Goal: Task Accomplishment & Management: Use online tool/utility

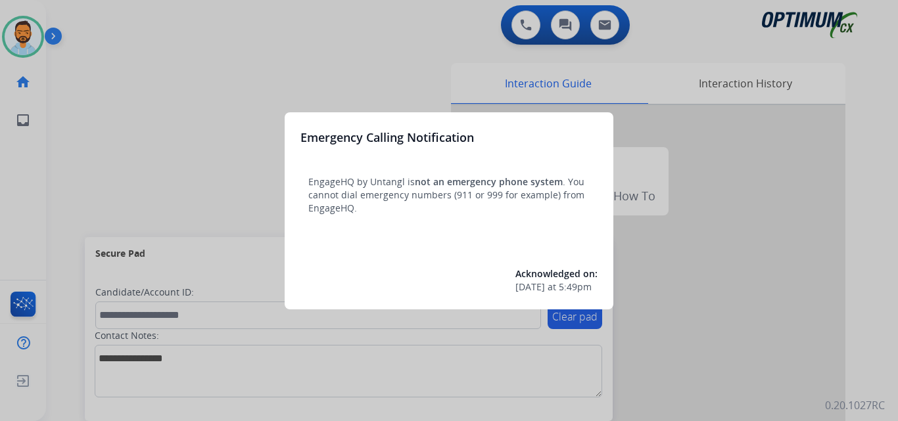
click at [78, 184] on div at bounding box center [449, 210] width 898 height 421
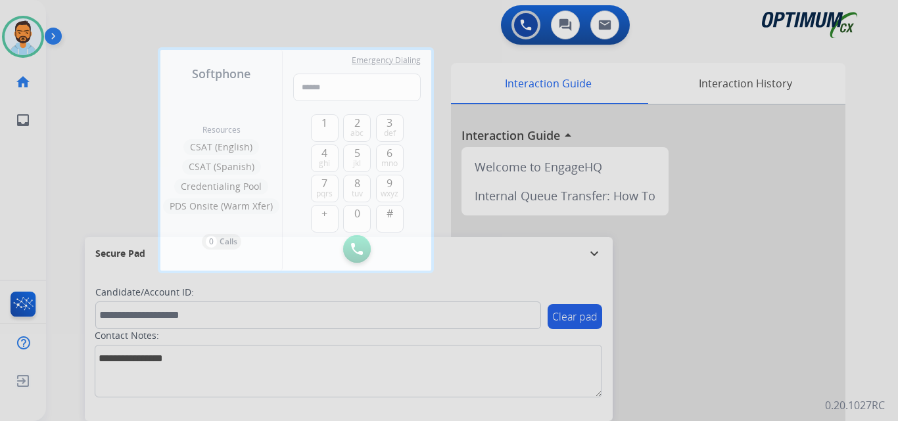
click at [78, 184] on div at bounding box center [449, 210] width 898 height 421
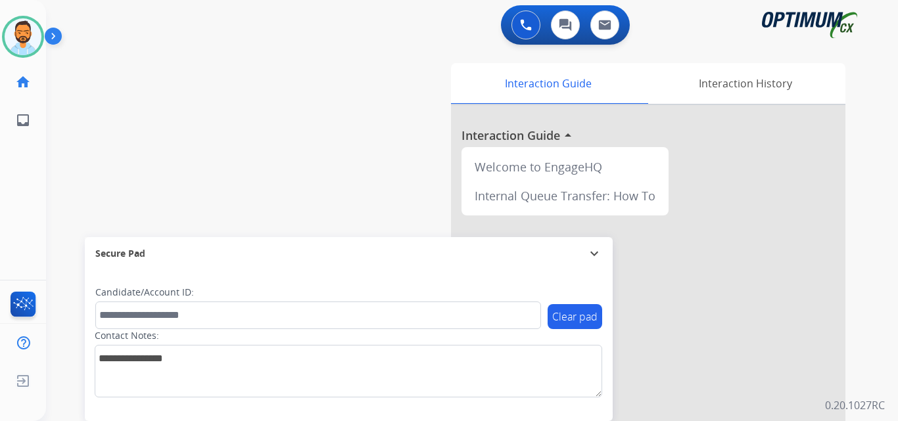
click at [60, 37] on img at bounding box center [56, 38] width 22 height 25
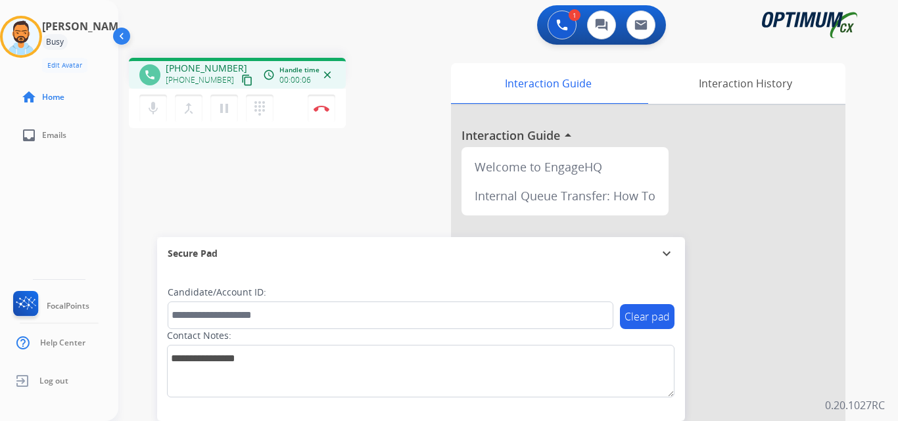
click at [239, 77] on button "content_copy" at bounding box center [247, 80] width 16 height 16
click at [313, 112] on button "Disconnect" at bounding box center [322, 109] width 28 height 28
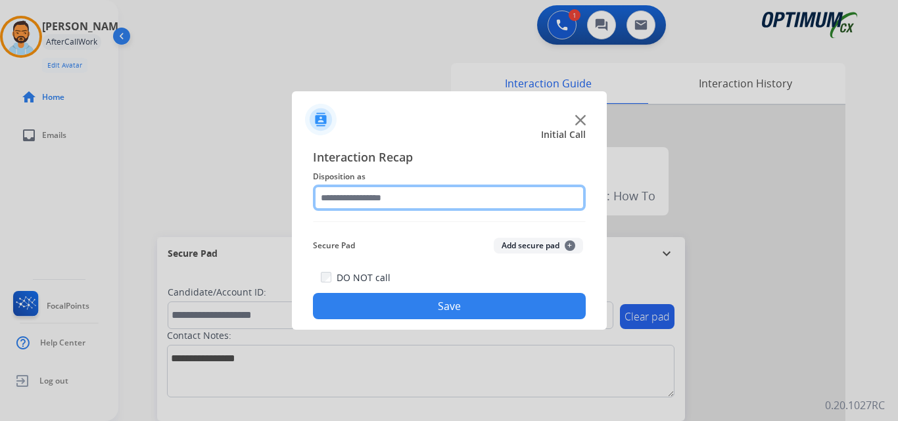
click at [422, 193] on input "text" at bounding box center [449, 198] width 273 height 26
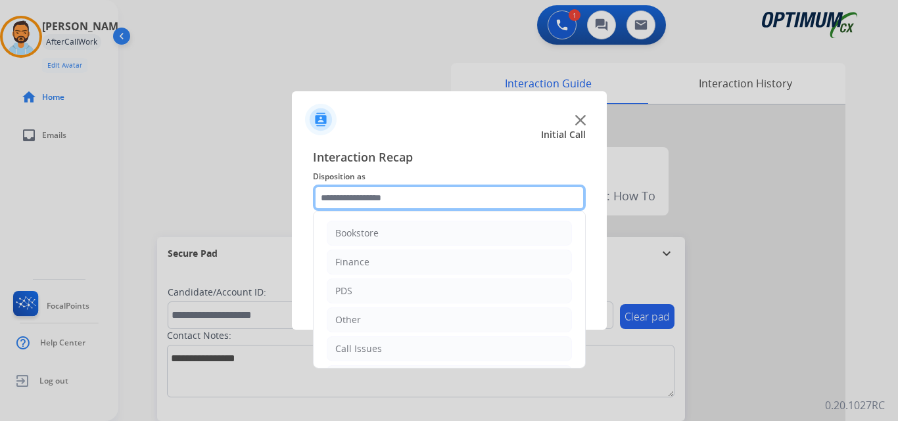
scroll to position [89, 0]
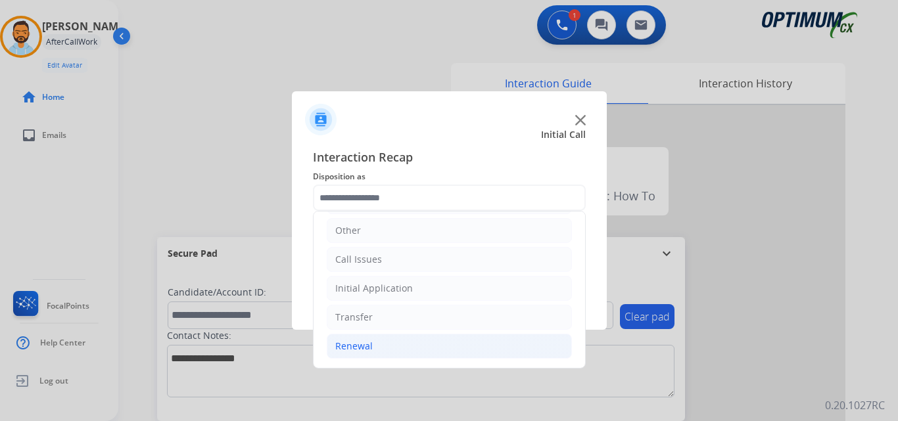
click at [375, 353] on li "Renewal" at bounding box center [449, 346] width 245 height 25
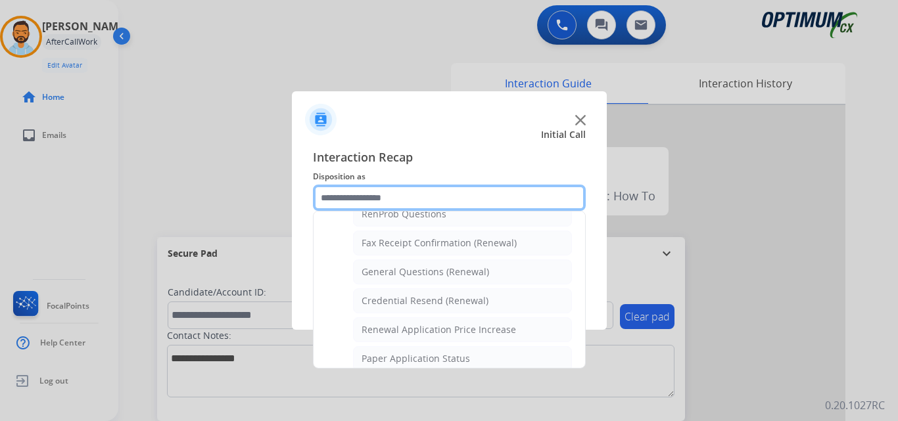
scroll to position [348, 0]
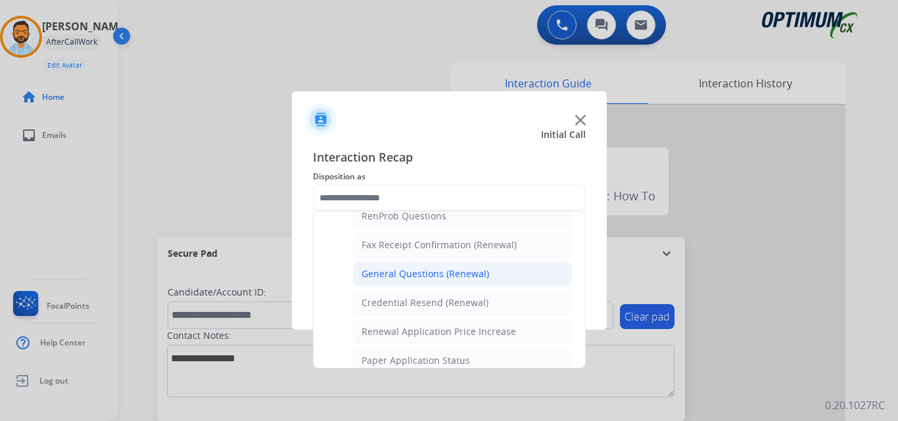
click at [449, 275] on div "General Questions (Renewal)" at bounding box center [426, 274] width 128 height 13
type input "**********"
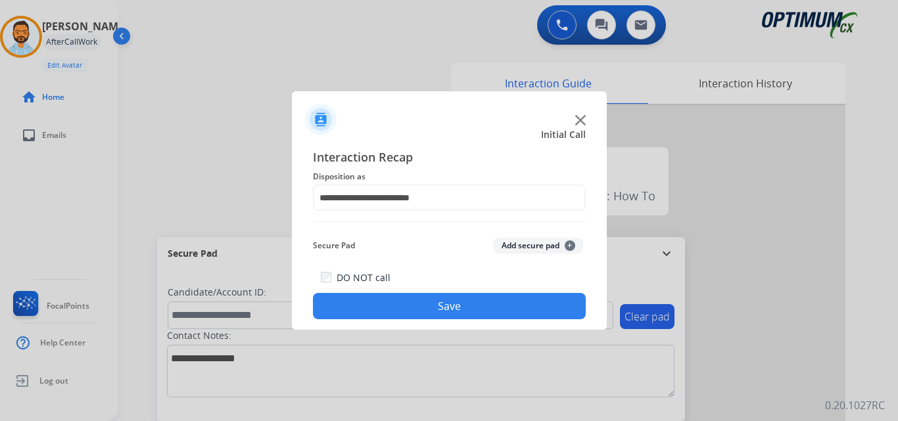
click at [454, 306] on button "Save" at bounding box center [449, 306] width 273 height 26
